Goal: Task Accomplishment & Management: Manage account settings

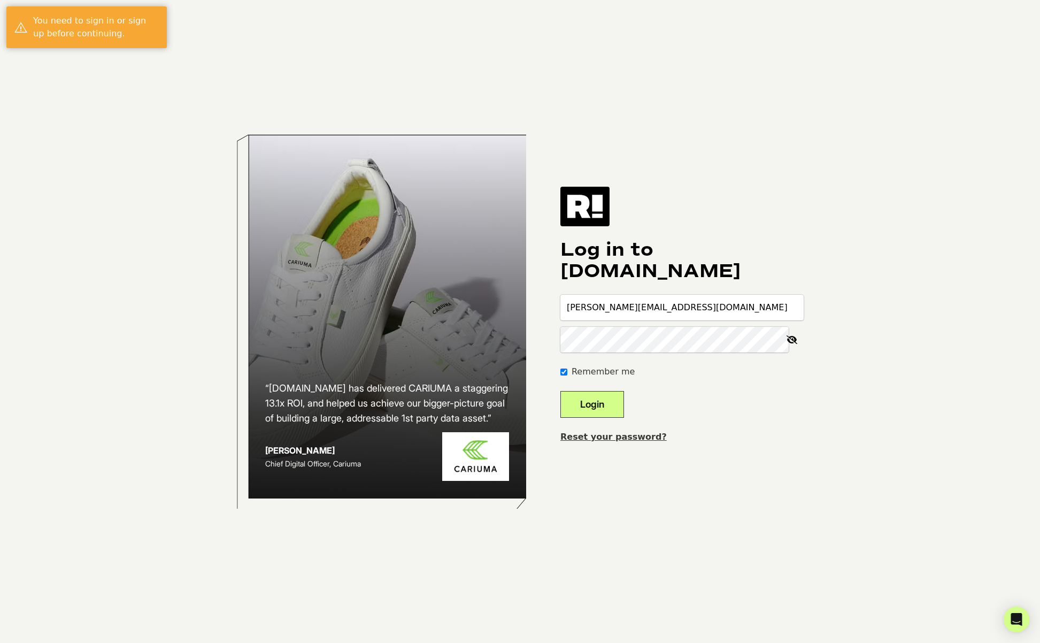
click at [608, 407] on button "Login" at bounding box center [592, 404] width 64 height 27
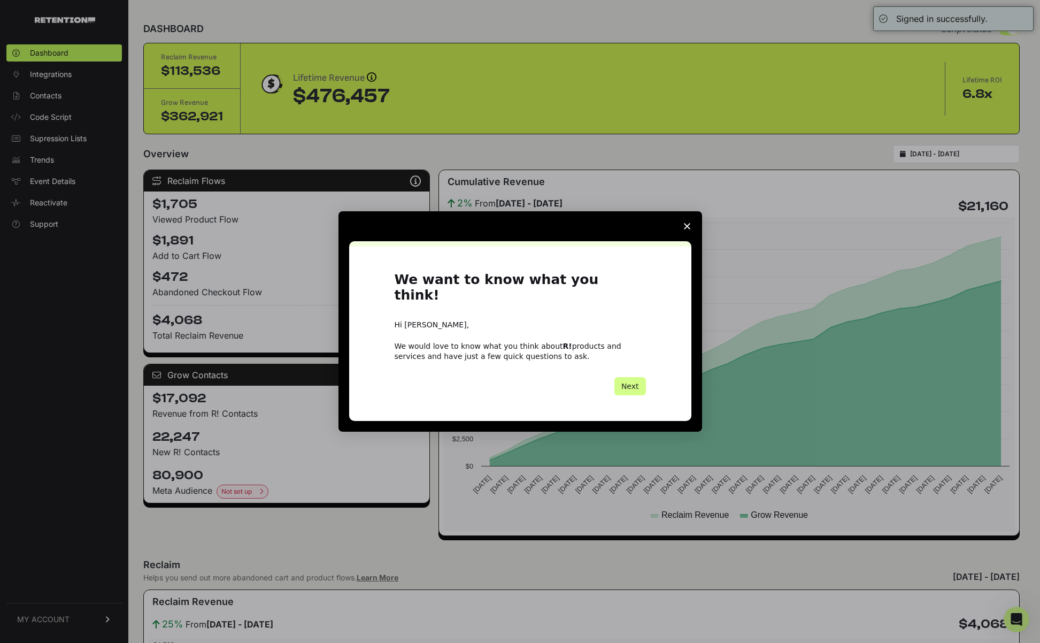
click at [690, 229] on icon "Close survey" at bounding box center [687, 226] width 6 height 6
click at [689, 229] on icon "Close survey" at bounding box center [687, 226] width 6 height 6
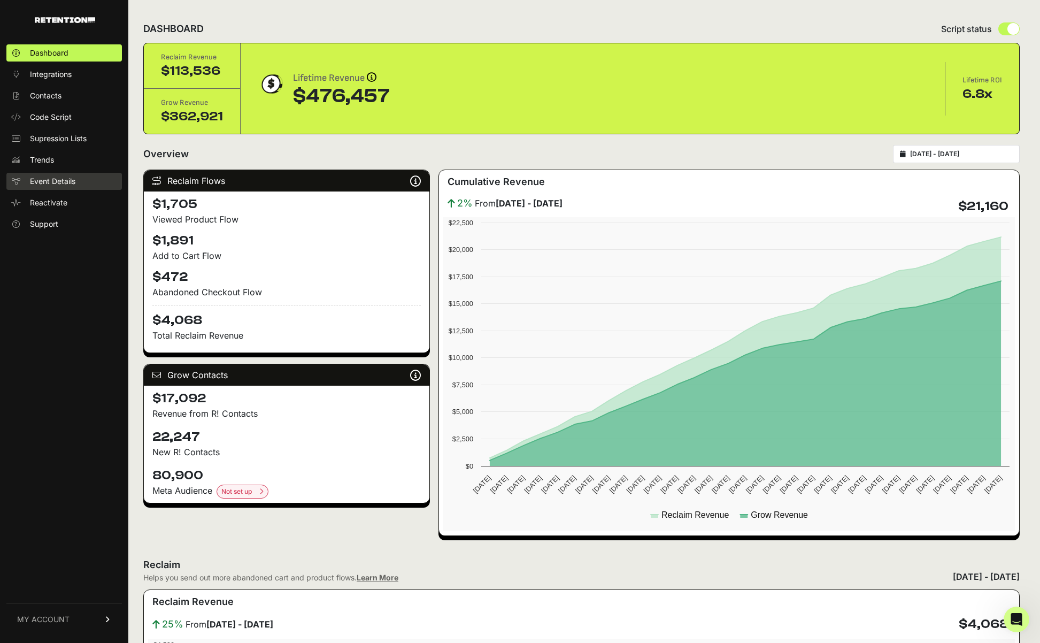
click at [54, 176] on span "Event Details" at bounding box center [52, 181] width 45 height 11
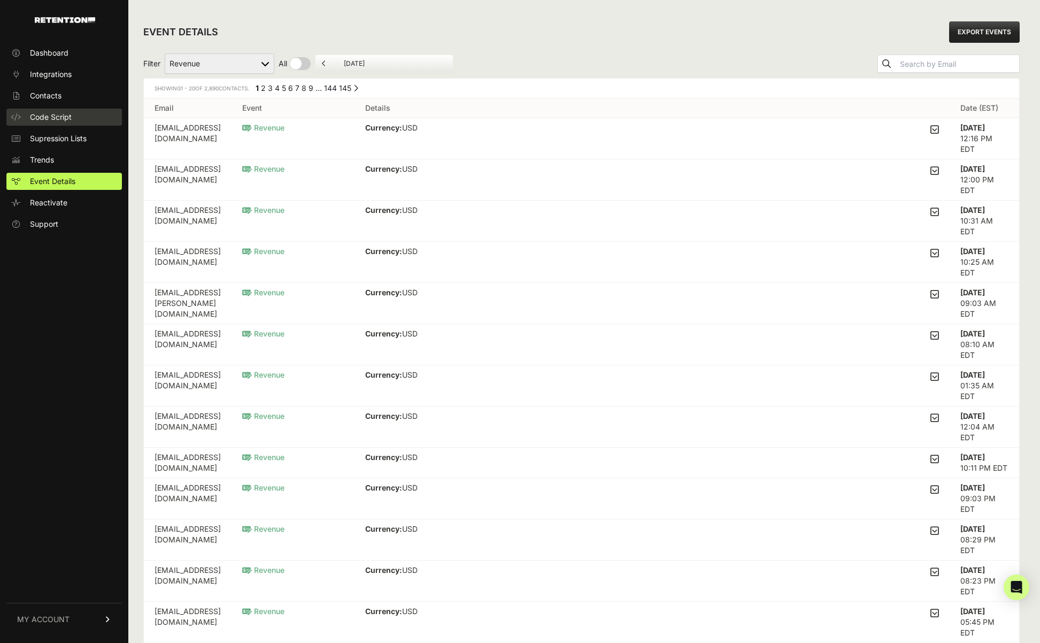
click at [50, 113] on span "Code Script" at bounding box center [51, 117] width 42 height 11
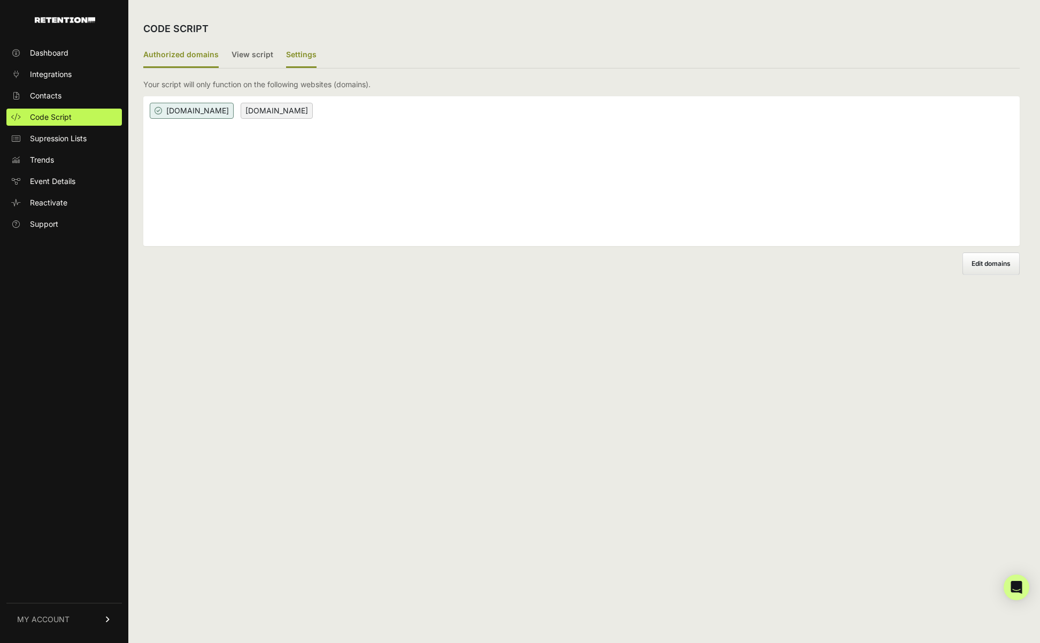
click at [303, 52] on label "Settings" at bounding box center [301, 55] width 30 height 25
click at [0, 0] on input "Settings" at bounding box center [0, 0] width 0 height 0
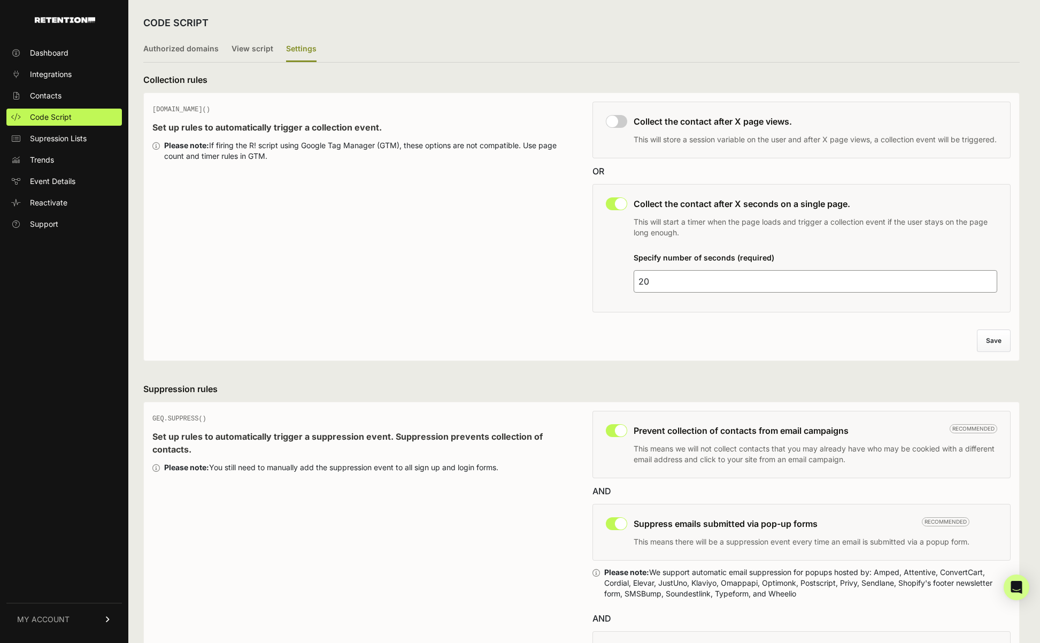
scroll to position [7, 0]
click at [646, 290] on input "20" at bounding box center [816, 279] width 364 height 22
drag, startPoint x: 646, startPoint y: 290, endPoint x: 607, endPoint y: 289, distance: 39.1
click at [646, 290] on input "20" at bounding box center [816, 279] width 364 height 22
click at [669, 138] on p "This will store a session variable on the user and after X page views, a collec…" at bounding box center [815, 138] width 363 height 11
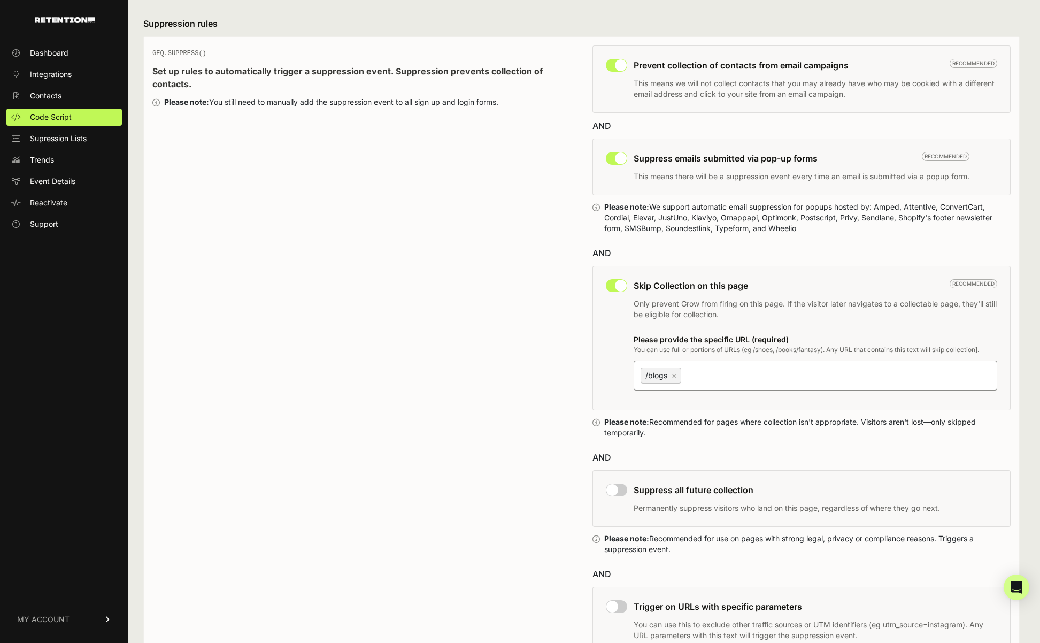
scroll to position [383, 0]
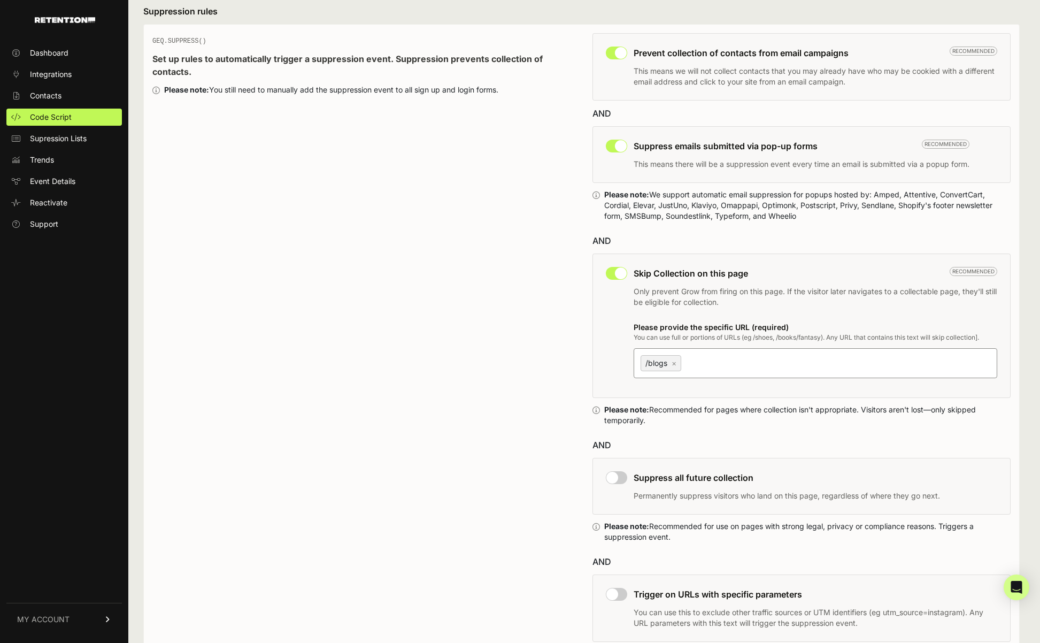
click at [720, 369] on input "/blogs ×" at bounding box center [750, 362] width 134 height 13
click at [64, 20] on img at bounding box center [65, 20] width 60 height 6
